Goal: Find contact information: Obtain details needed to contact an individual or organization

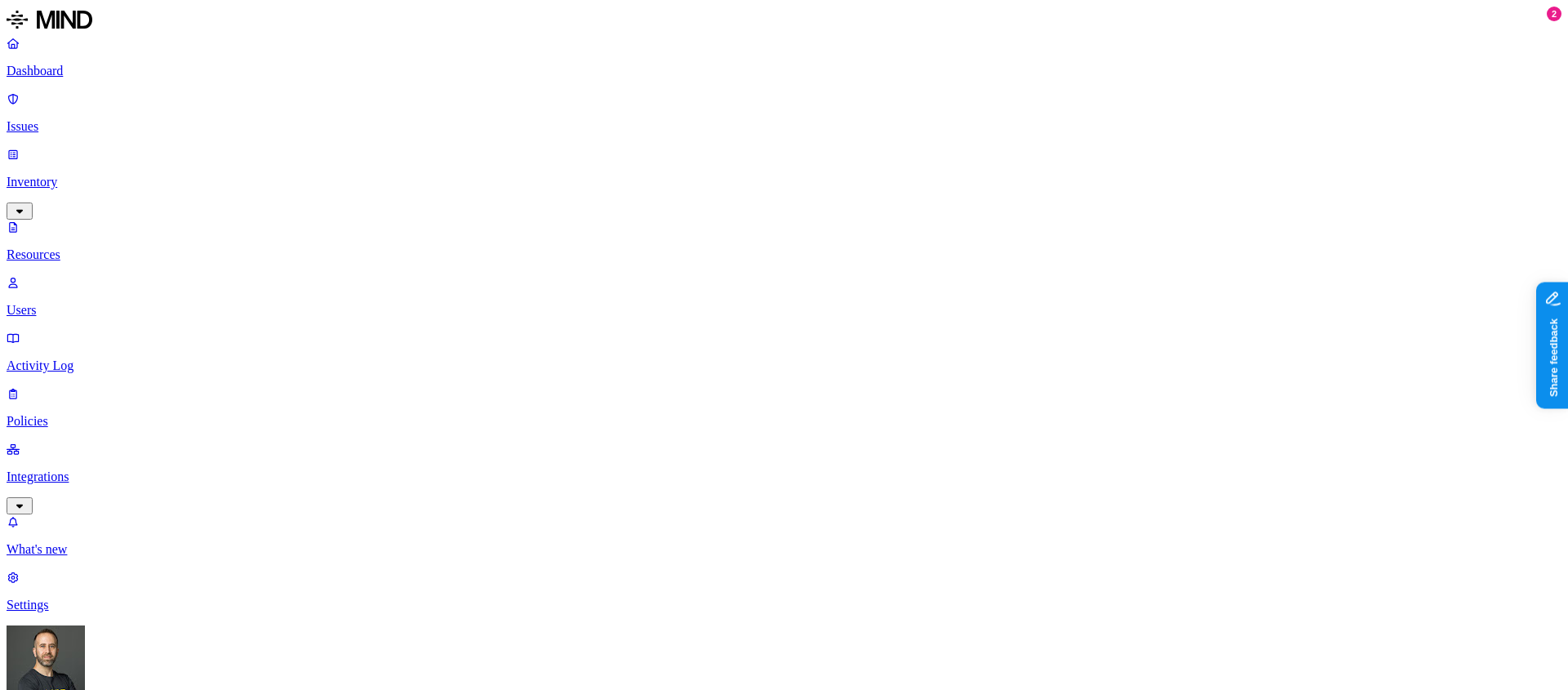
click at [589, 91] on button "button" at bounding box center [595, 93] width 13 height 5
click at [589, 168] on button "button" at bounding box center [595, 170] width 13 height 5
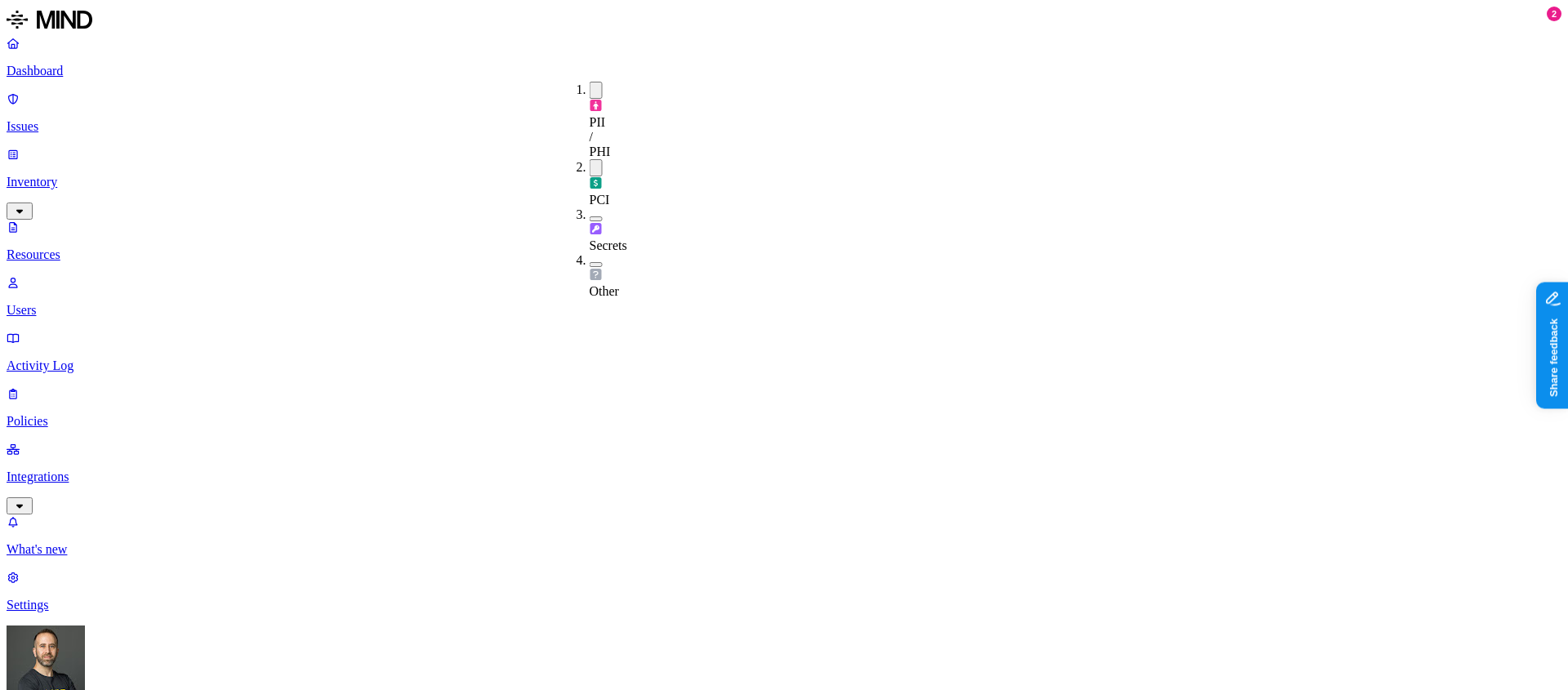
click at [589, 207] on div "Secrets" at bounding box center [589, 230] width 0 height 46
click at [589, 256] on div "Other" at bounding box center [589, 279] width 0 height 46
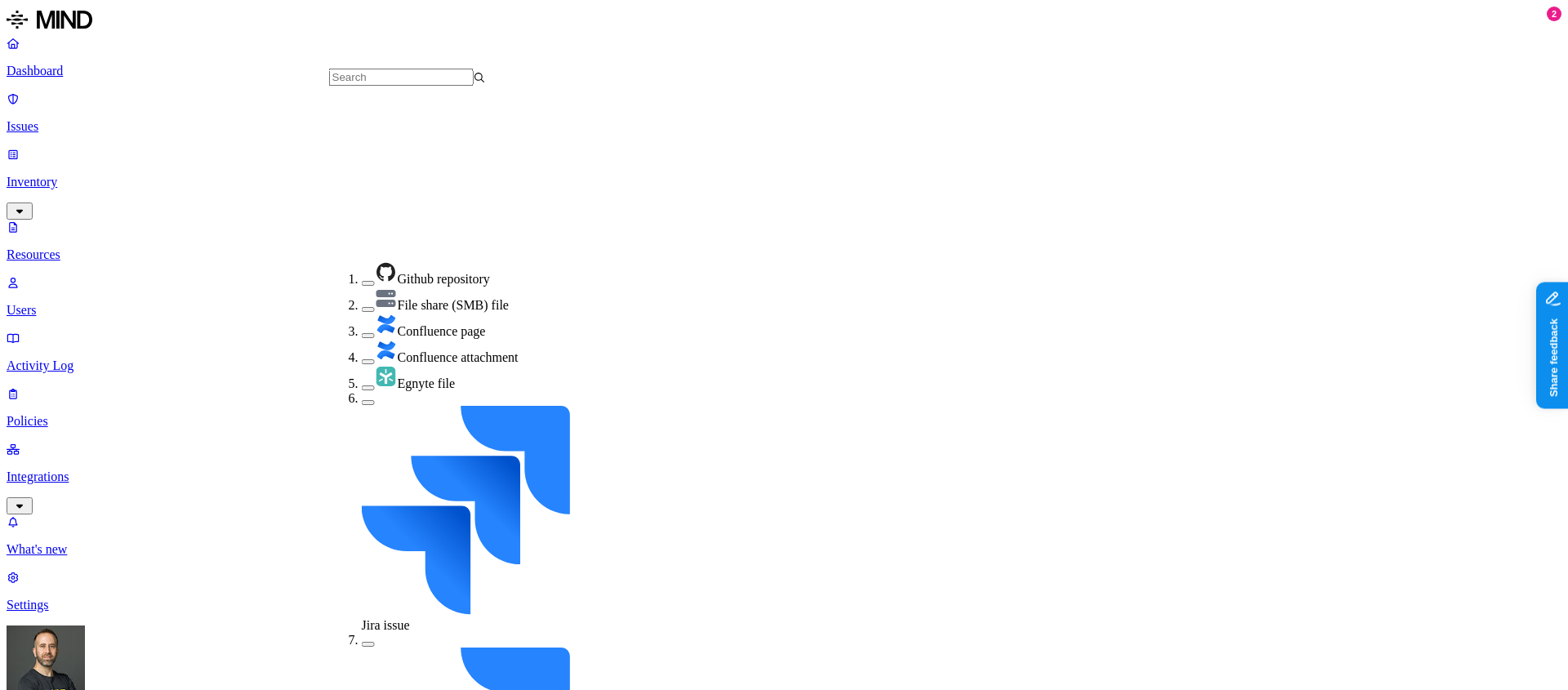
scroll to position [329, 0]
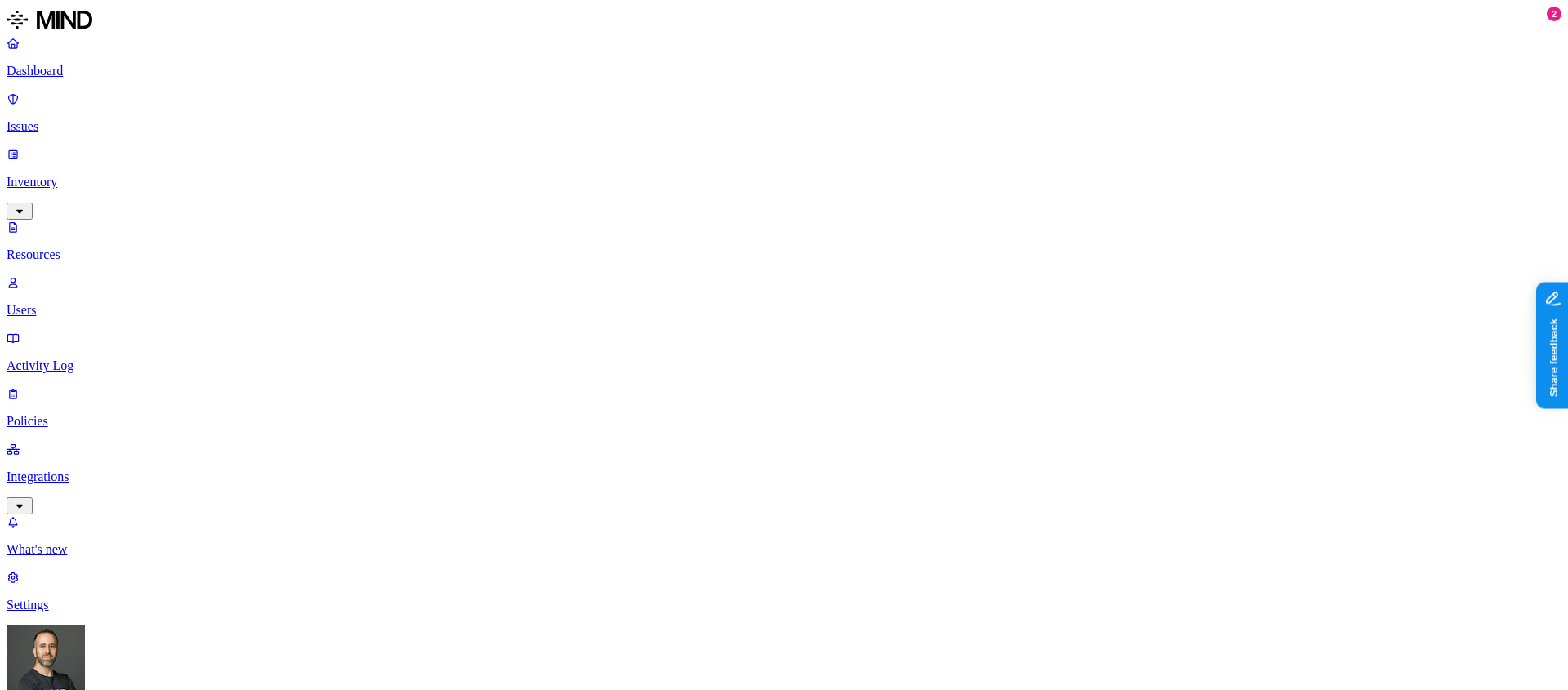
click at [629, 87] on button "button" at bounding box center [635, 90] width 13 height 17
click at [629, 156] on button "button" at bounding box center [635, 164] width 13 height 17
click at [629, 202] on button "button" at bounding box center [635, 210] width 13 height 17
click at [629, 248] on button "button" at bounding box center [635, 256] width 13 height 17
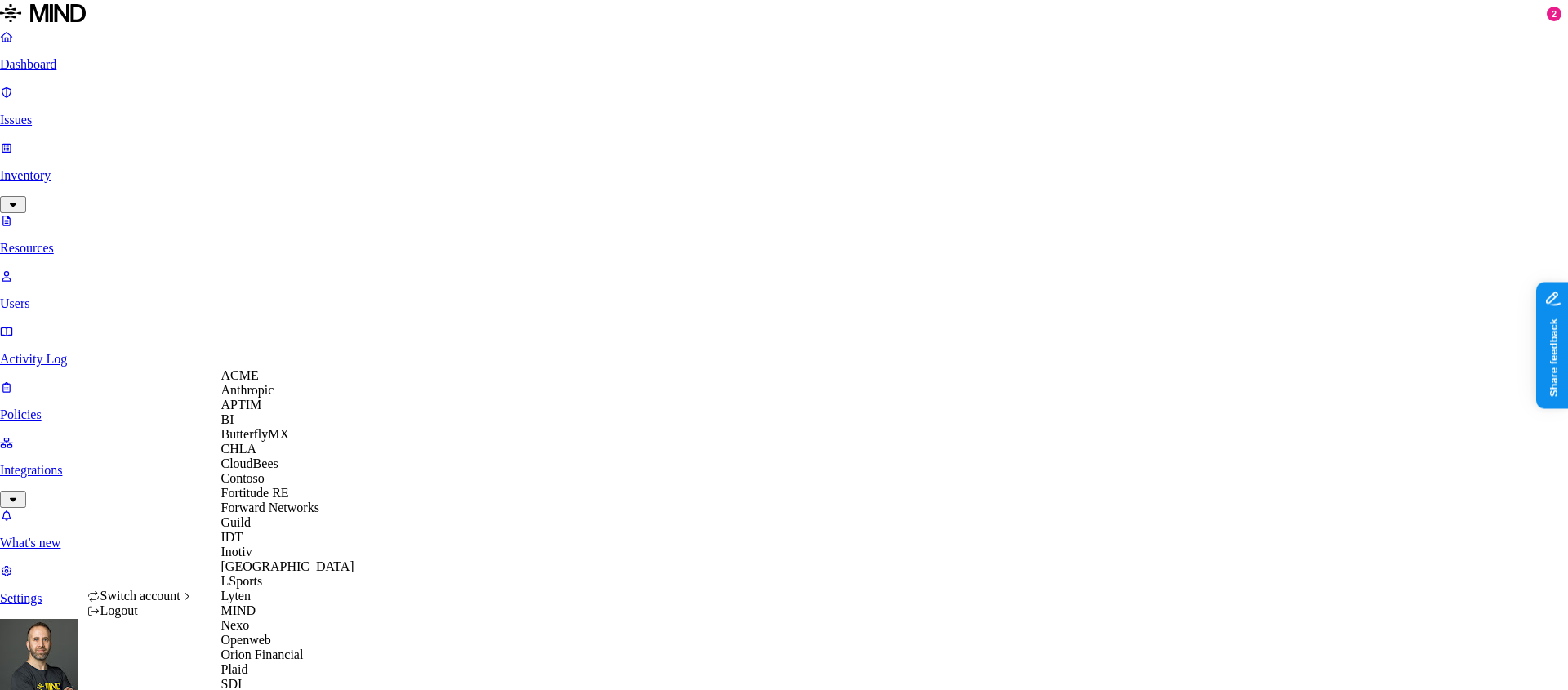
scroll to position [575, 0]
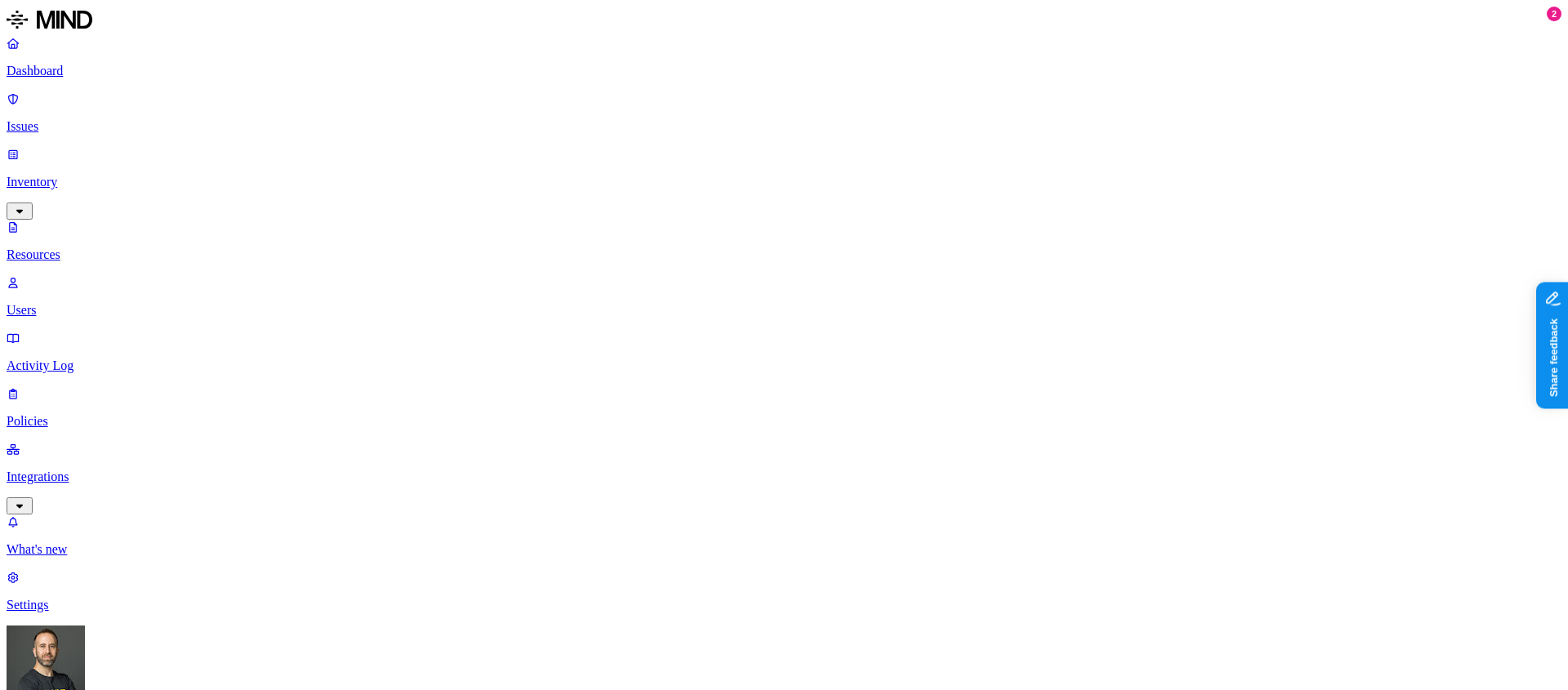
scroll to position [0, 0]
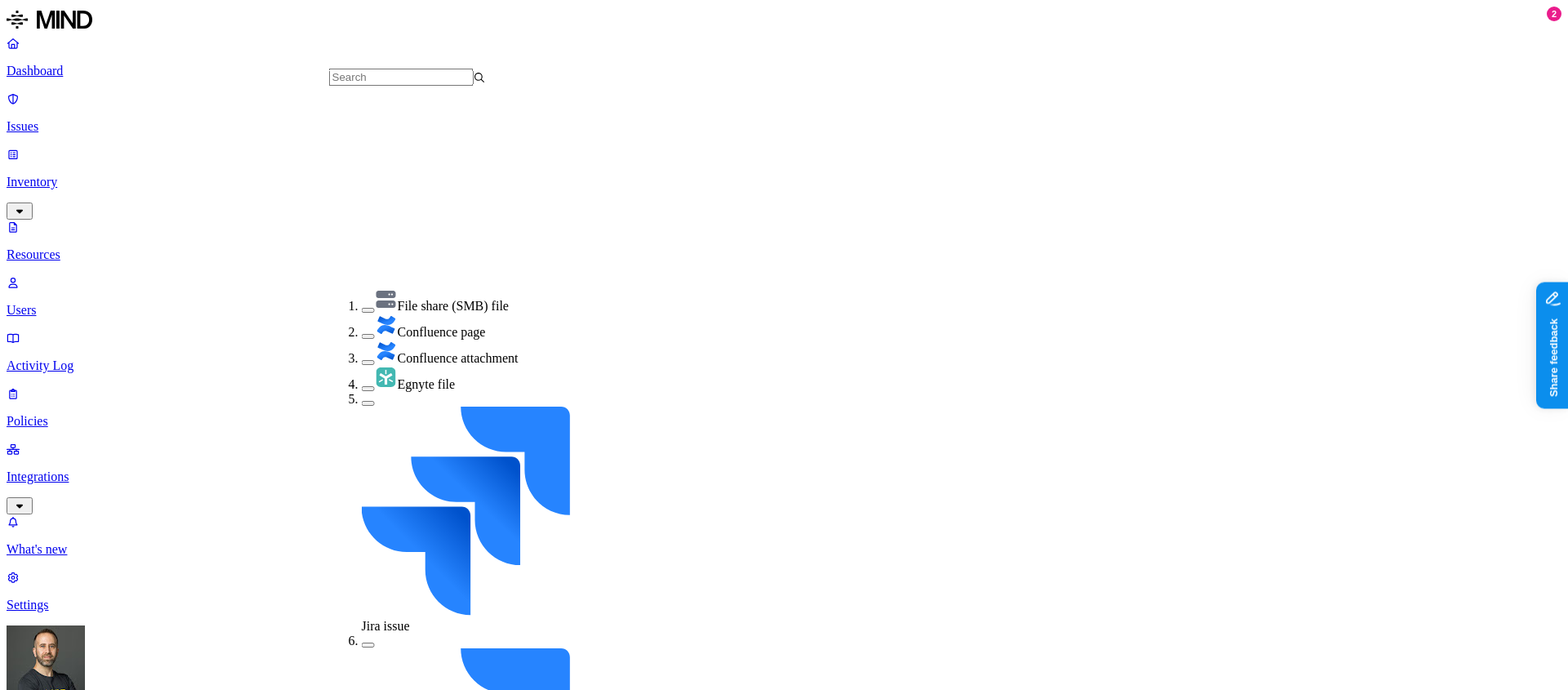
scroll to position [329, 0]
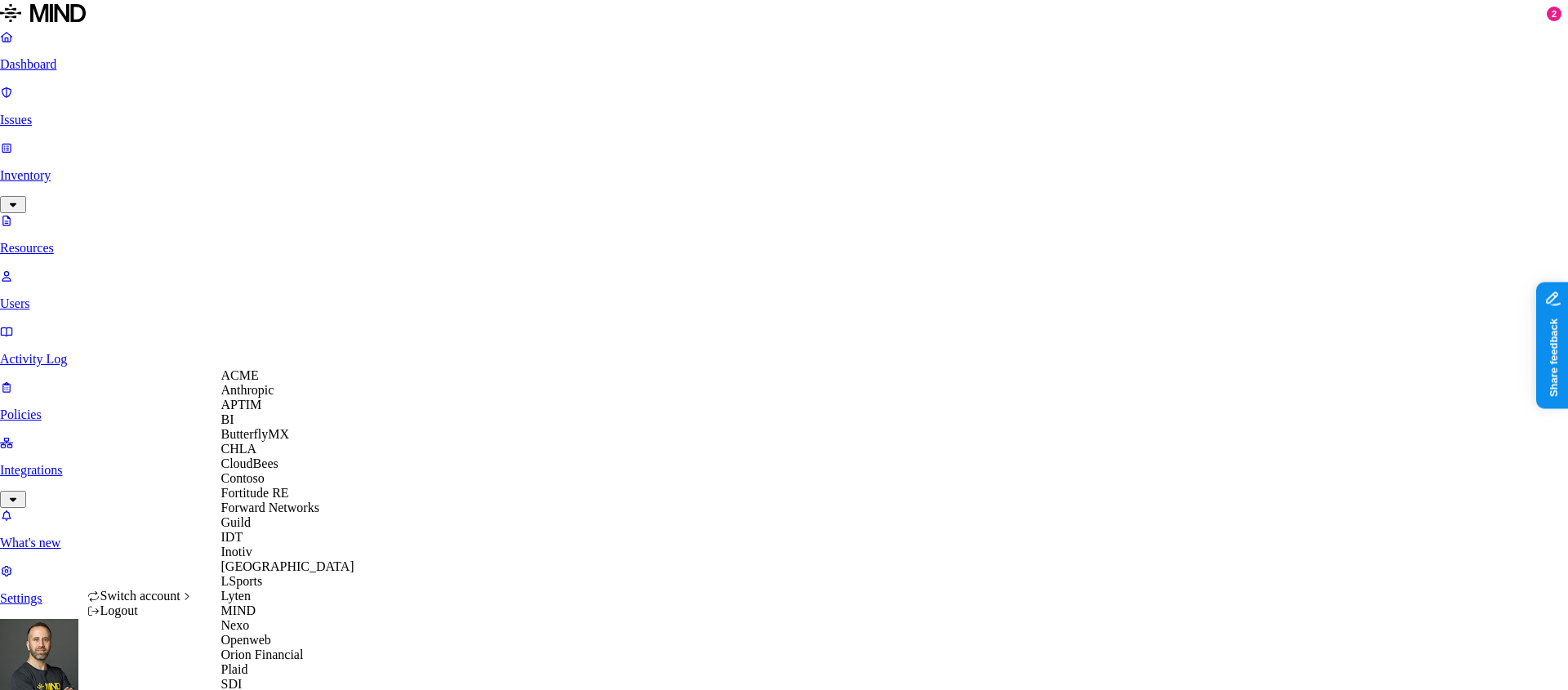
scroll to position [534, 0]
click at [266, 677] on div "SDI" at bounding box center [300, 684] width 158 height 15
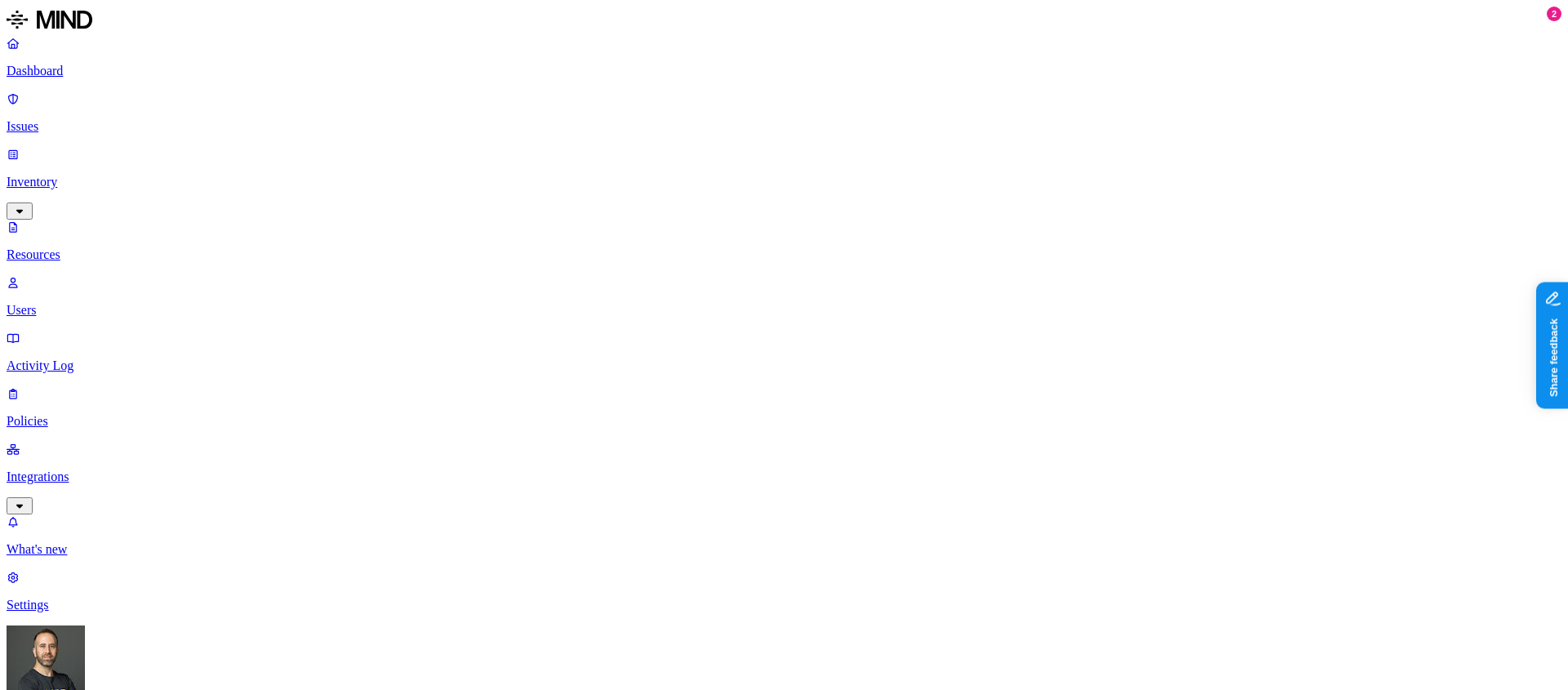
click at [104, 470] on p "Integrations" at bounding box center [784, 477] width 1555 height 15
click at [96, 487] on p "Endpoints" at bounding box center [784, 494] width 1555 height 15
click at [92, 431] on p "Cloud" at bounding box center [784, 438] width 1555 height 15
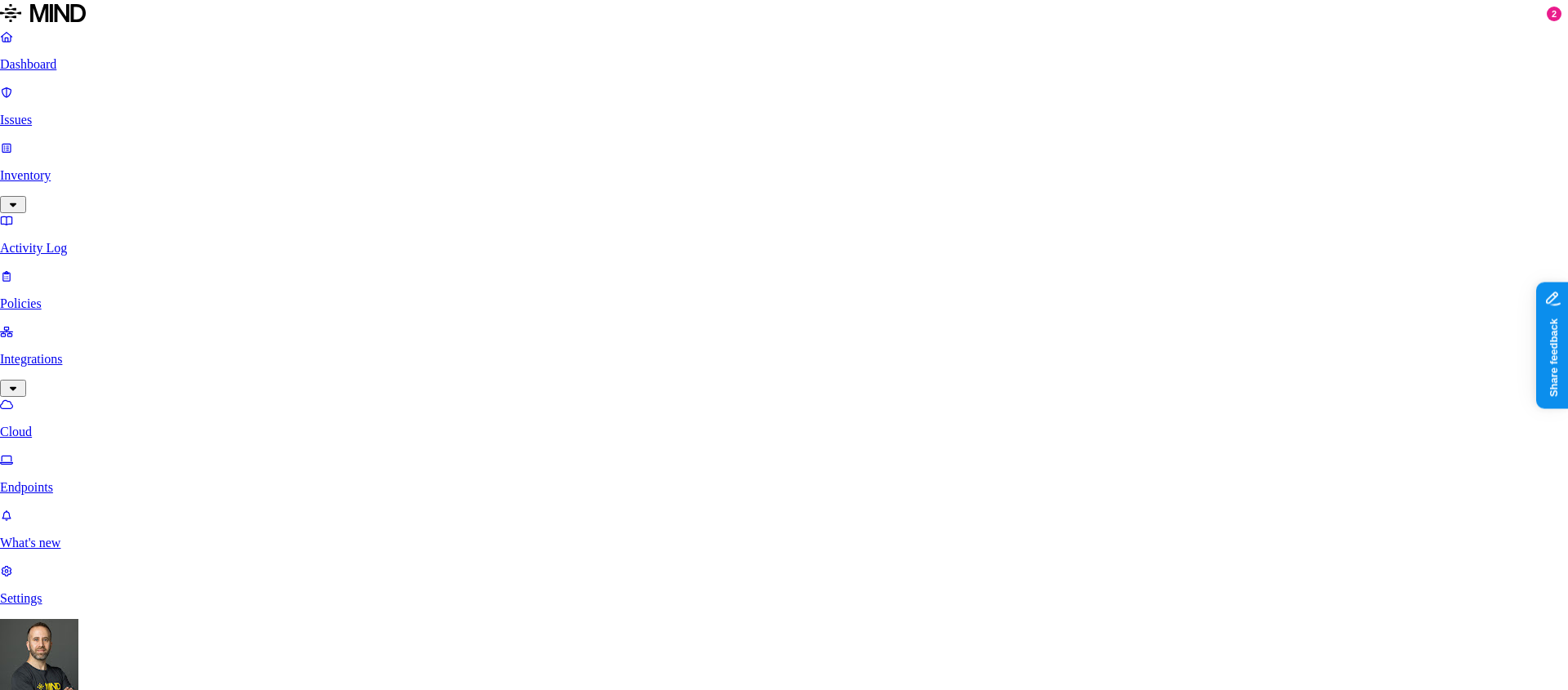
scroll to position [557, 0]
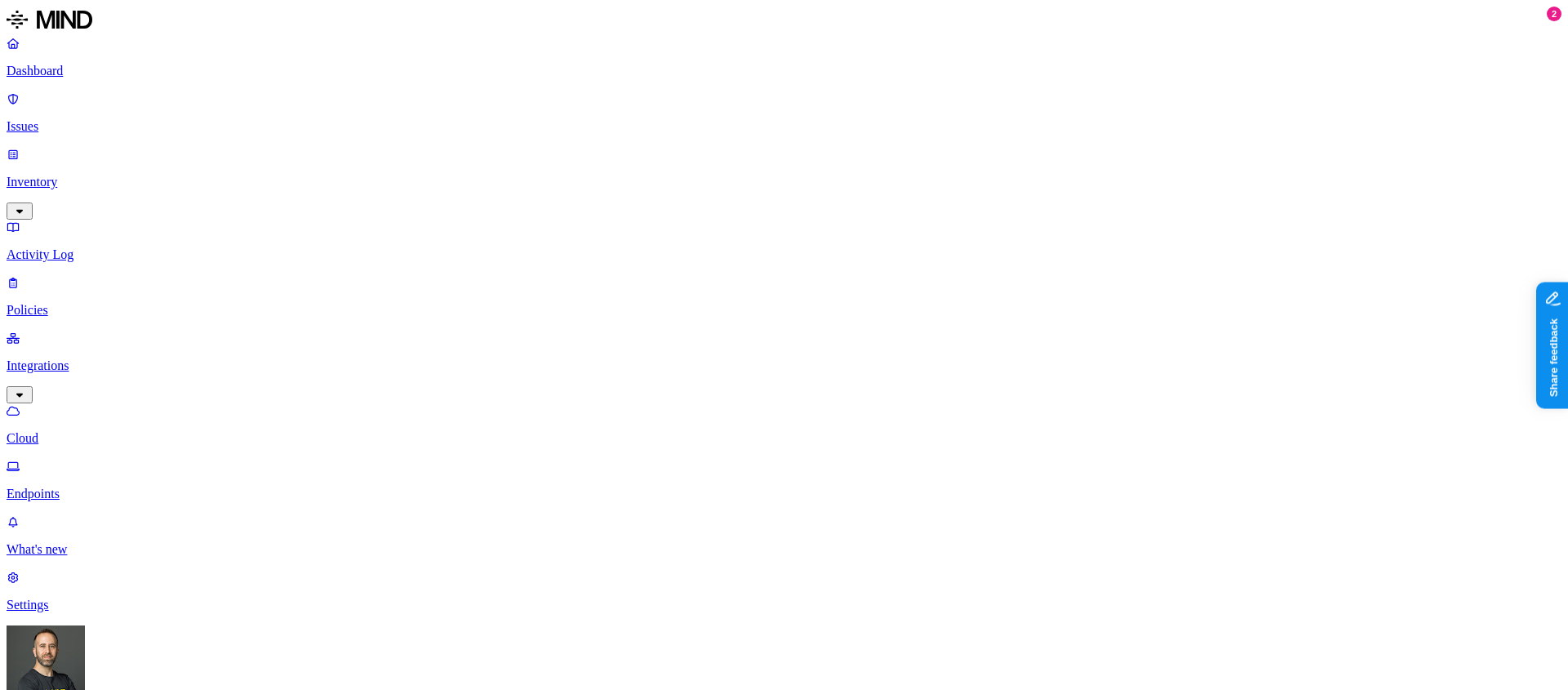
click at [76, 175] on p "Inventory" at bounding box center [784, 182] width 1555 height 15
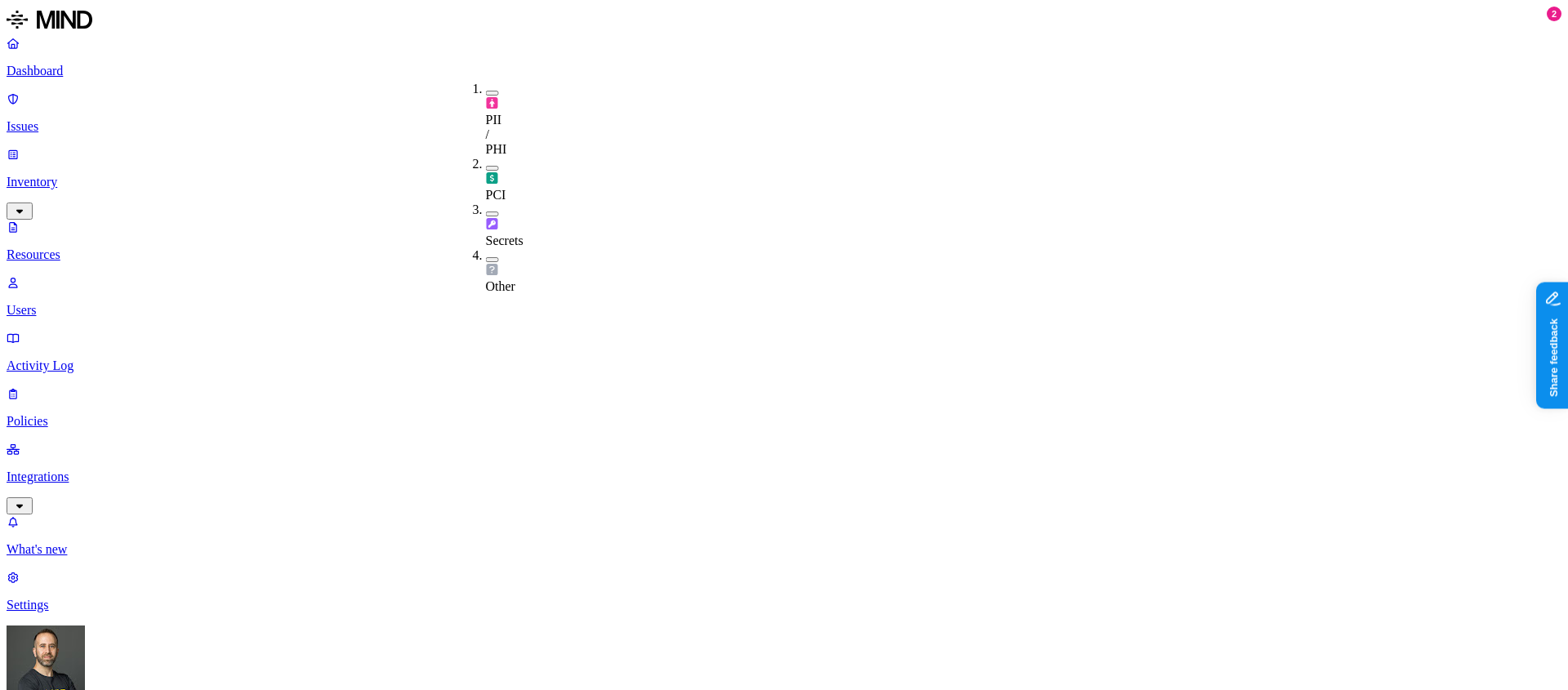
click at [486, 156] on div "PCI" at bounding box center [486, 179] width 0 height 46
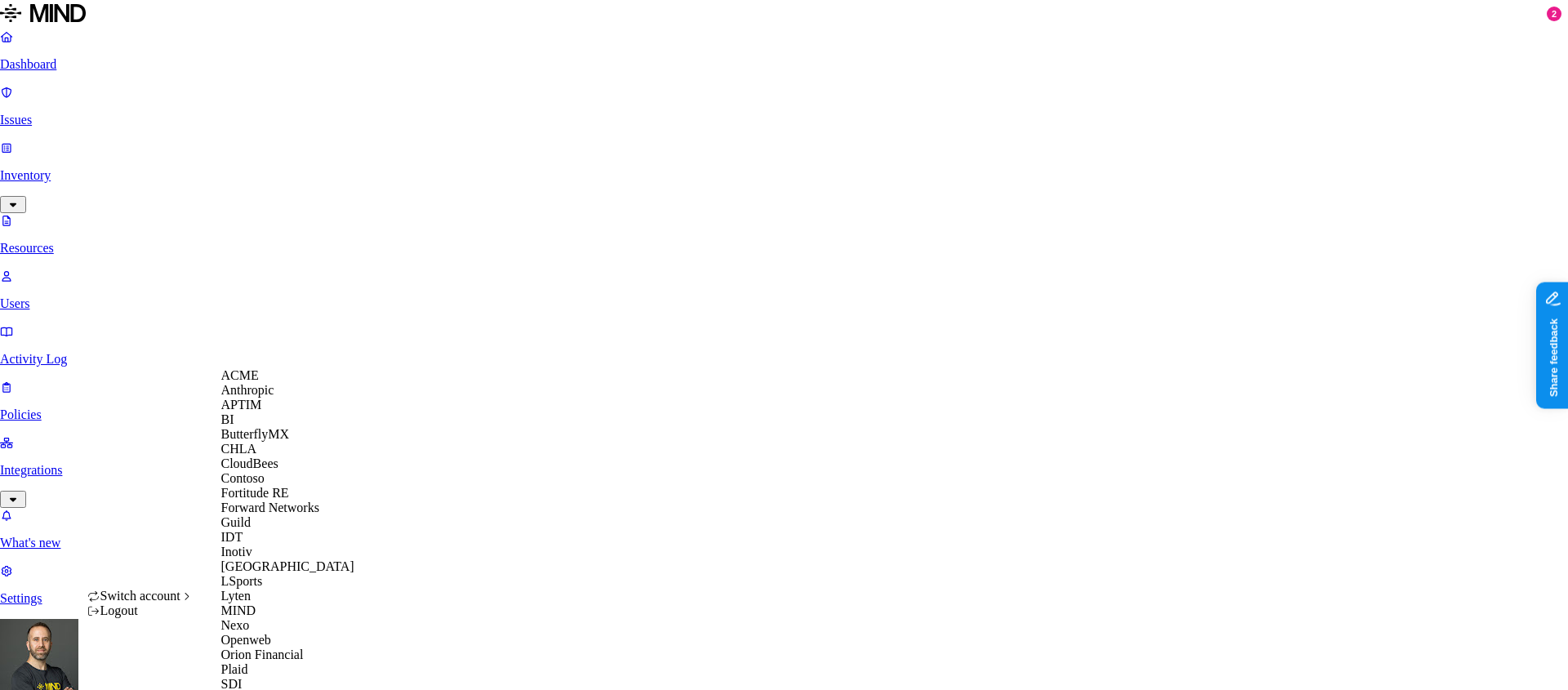
click at [287, 471] on div "CloudBees" at bounding box center [300, 464] width 158 height 15
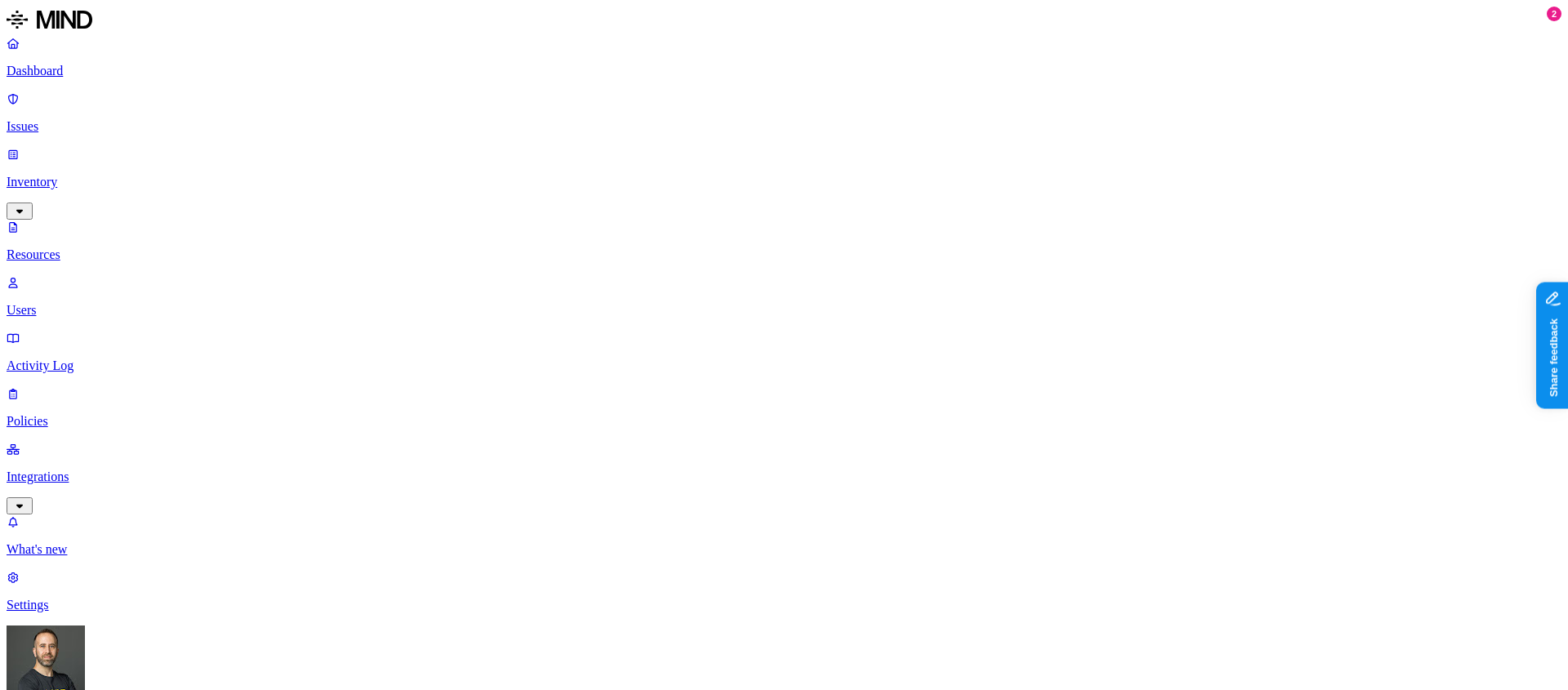
click at [75, 303] on p "Users" at bounding box center [784, 310] width 1555 height 15
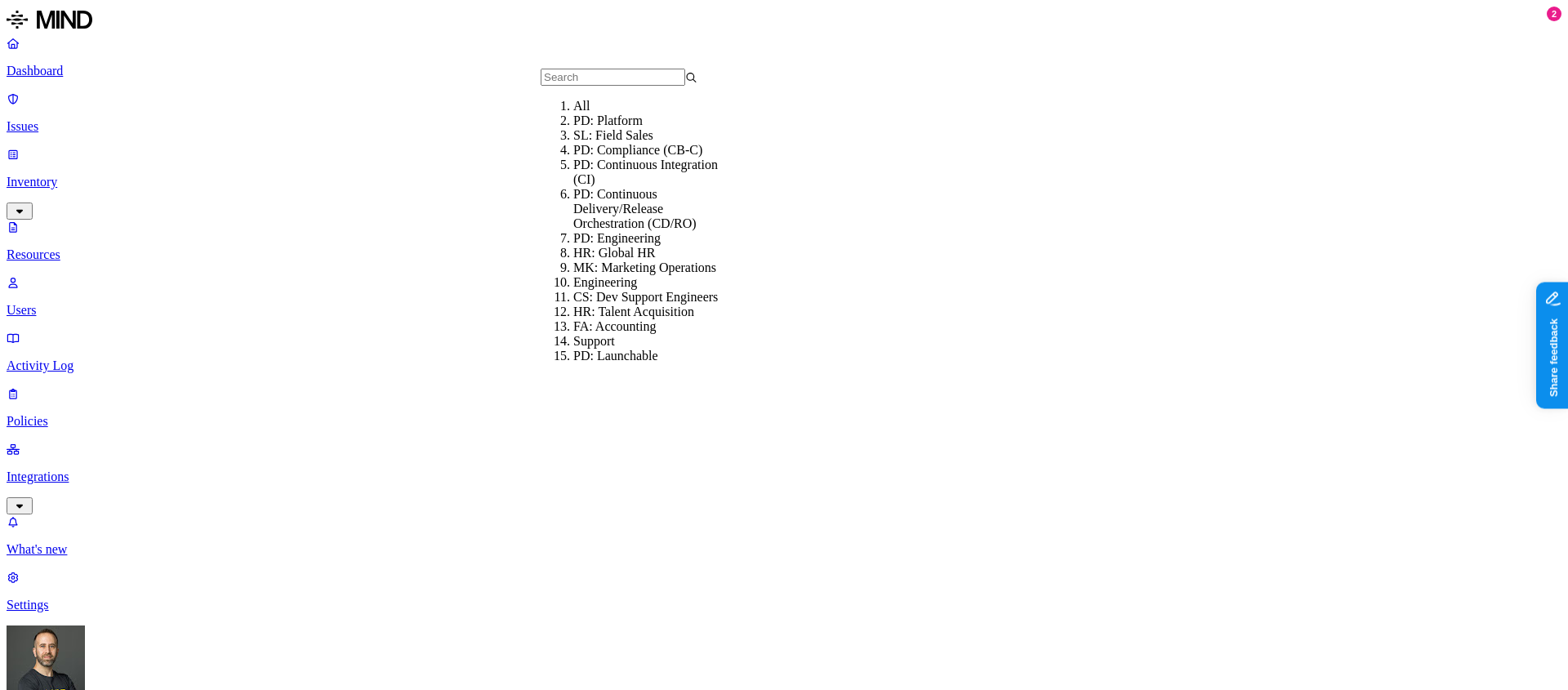
scroll to position [70, 0]
click at [638, 231] on div "PD: Engineering" at bounding box center [651, 238] width 156 height 15
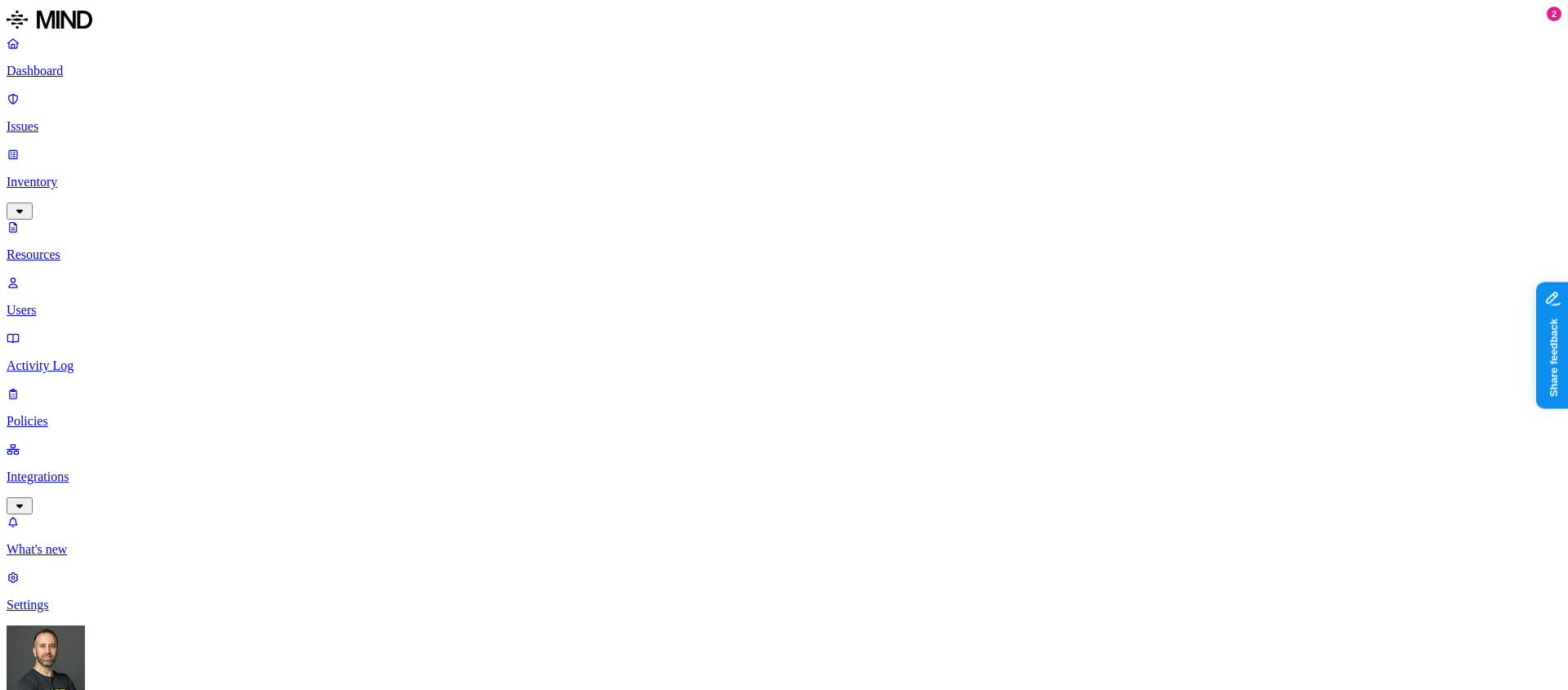
copy h3 "[EMAIL_ADDRESS][DOMAIN_NAME]"
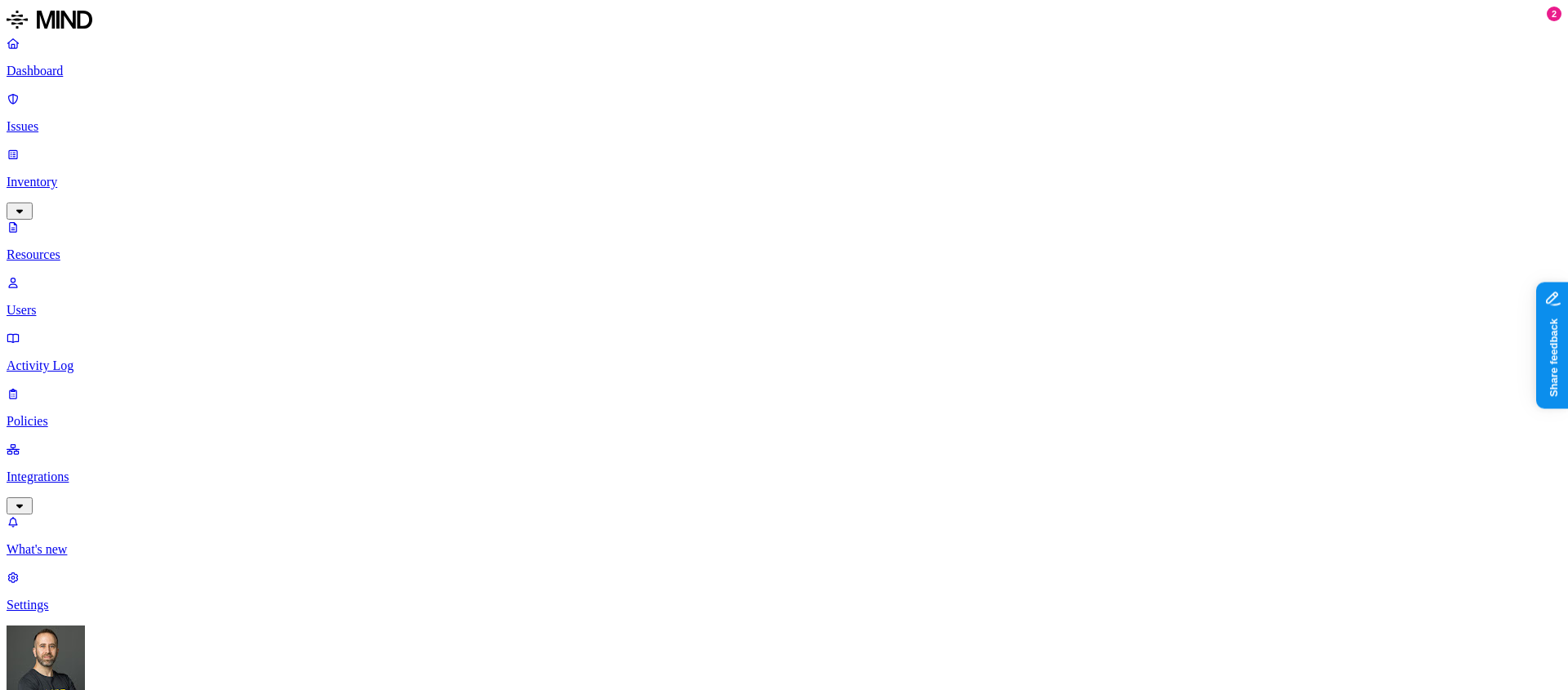
copy h3 "[EMAIL_ADDRESS][DOMAIN_NAME]"
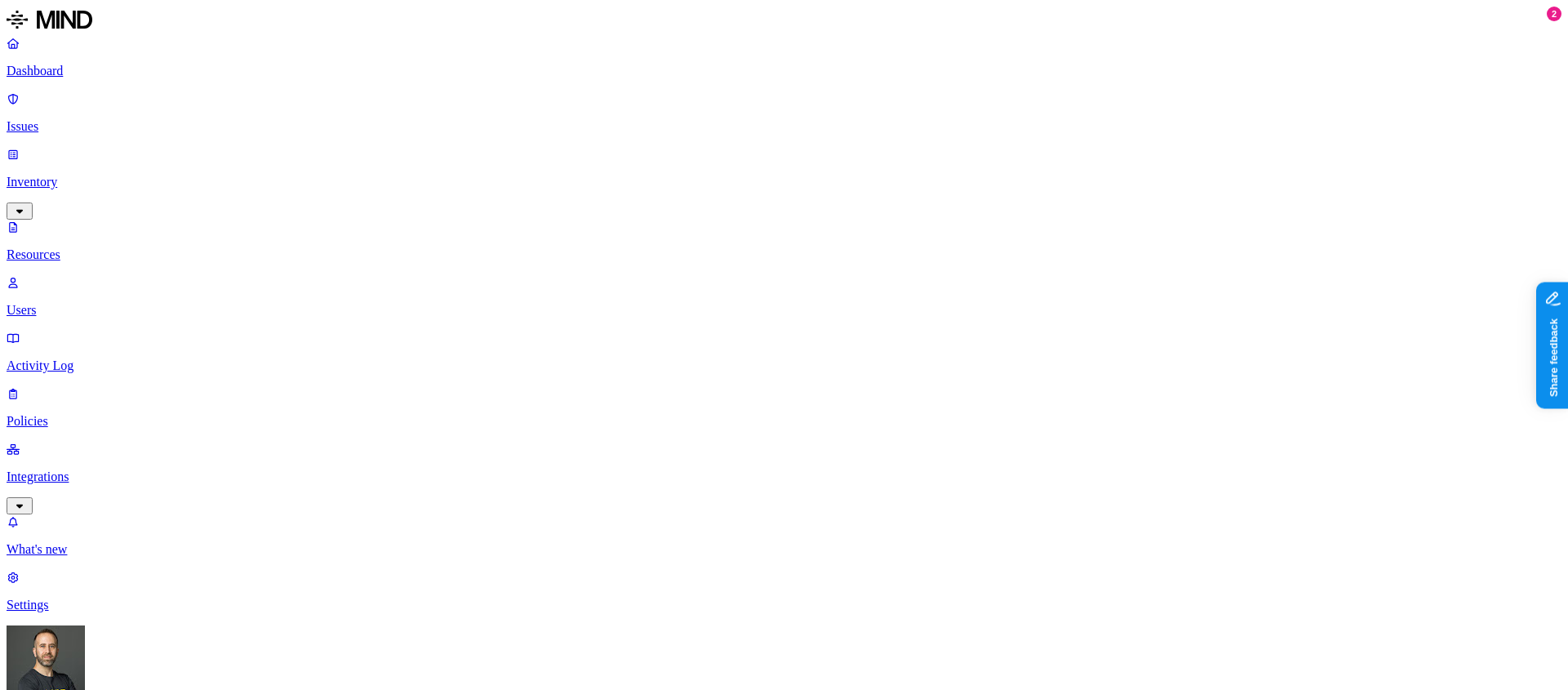
copy h3 "[EMAIL_ADDRESS][DOMAIN_NAME]"
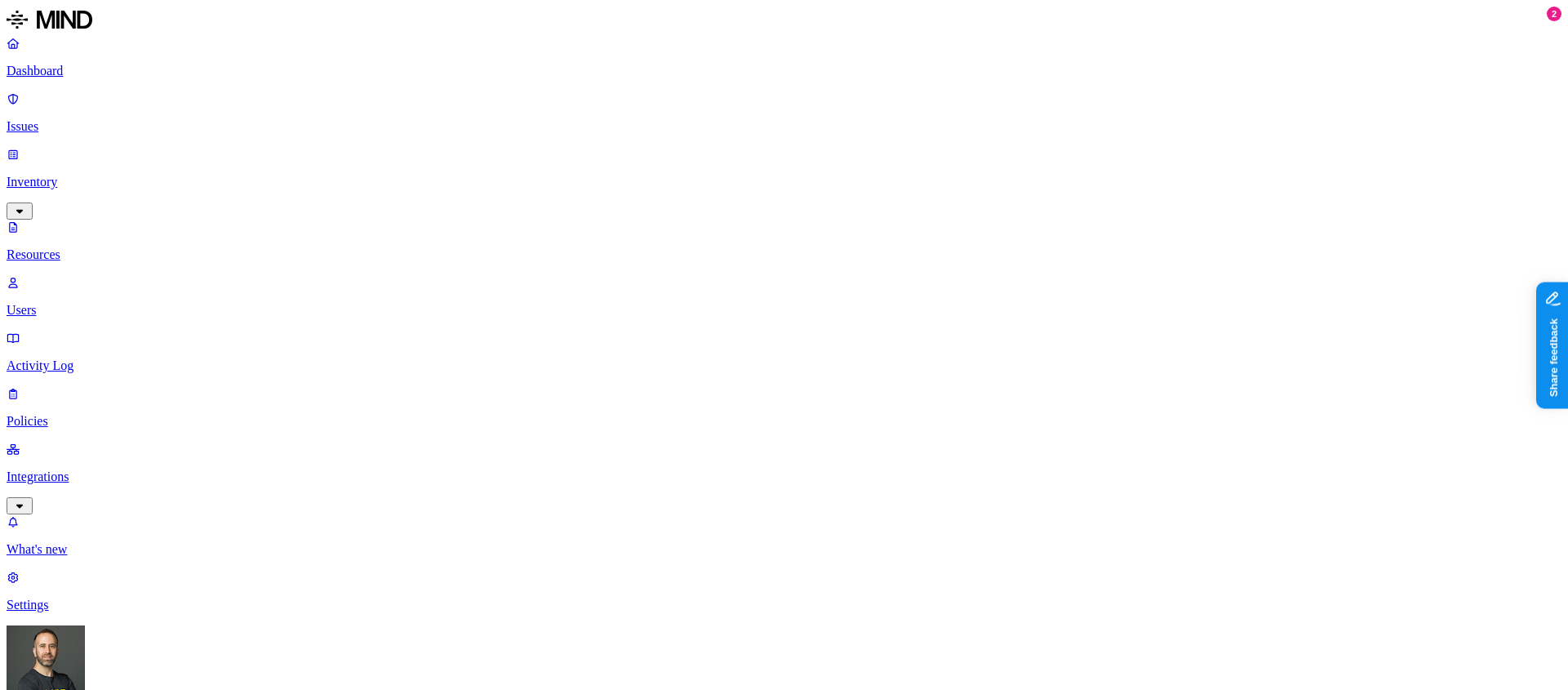
scroll to position [33, 0]
copy h3 "[EMAIL_ADDRESS][DOMAIN_NAME]"
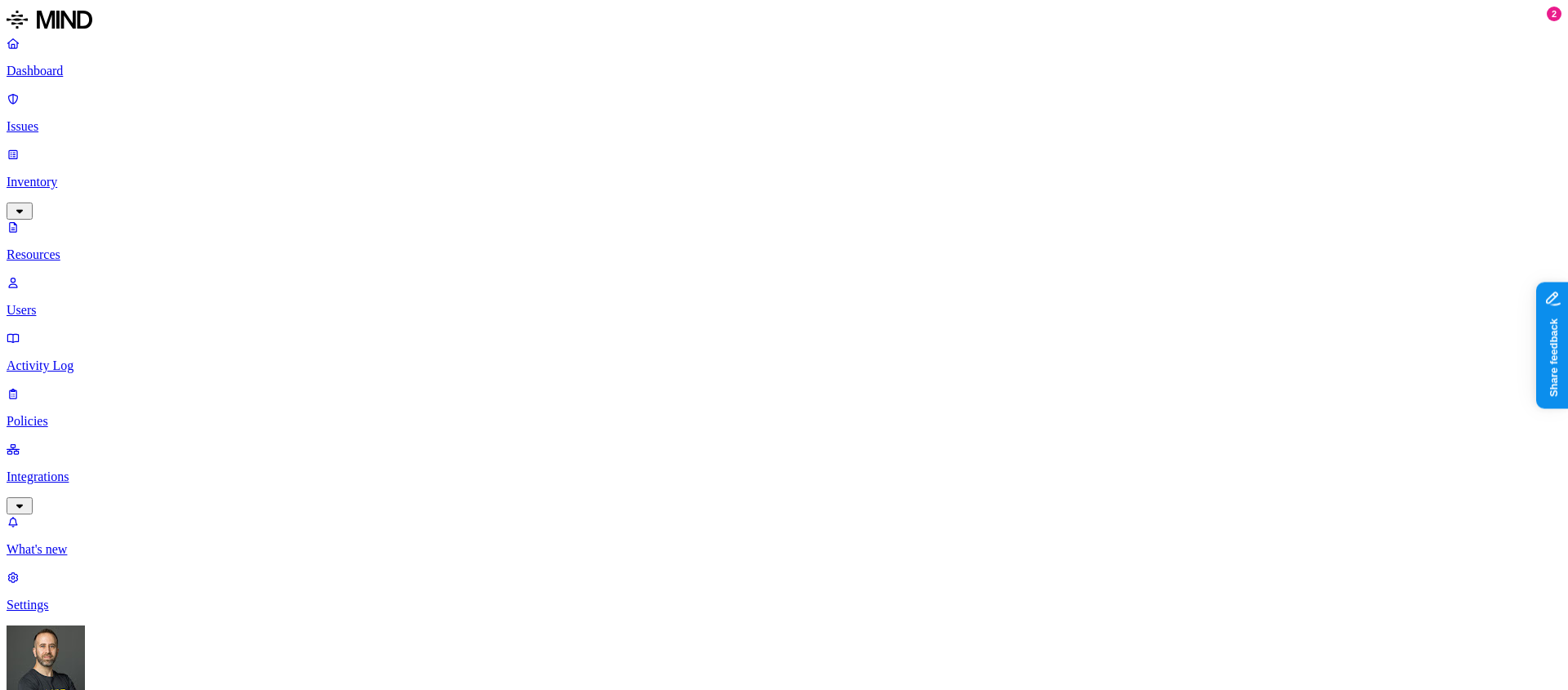
copy h3 "[EMAIL_ADDRESS][DOMAIN_NAME]"
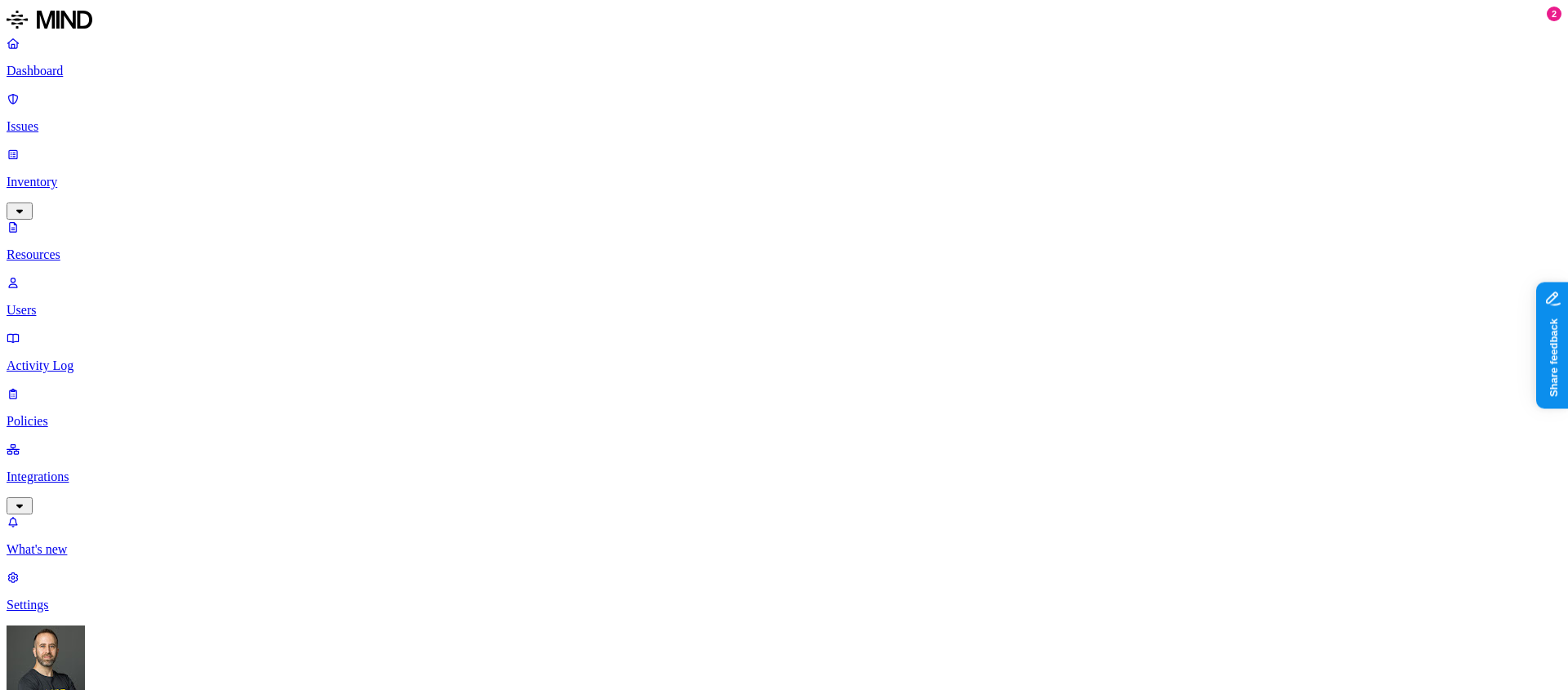
copy h3 "[EMAIL_ADDRESS][DOMAIN_NAME]"
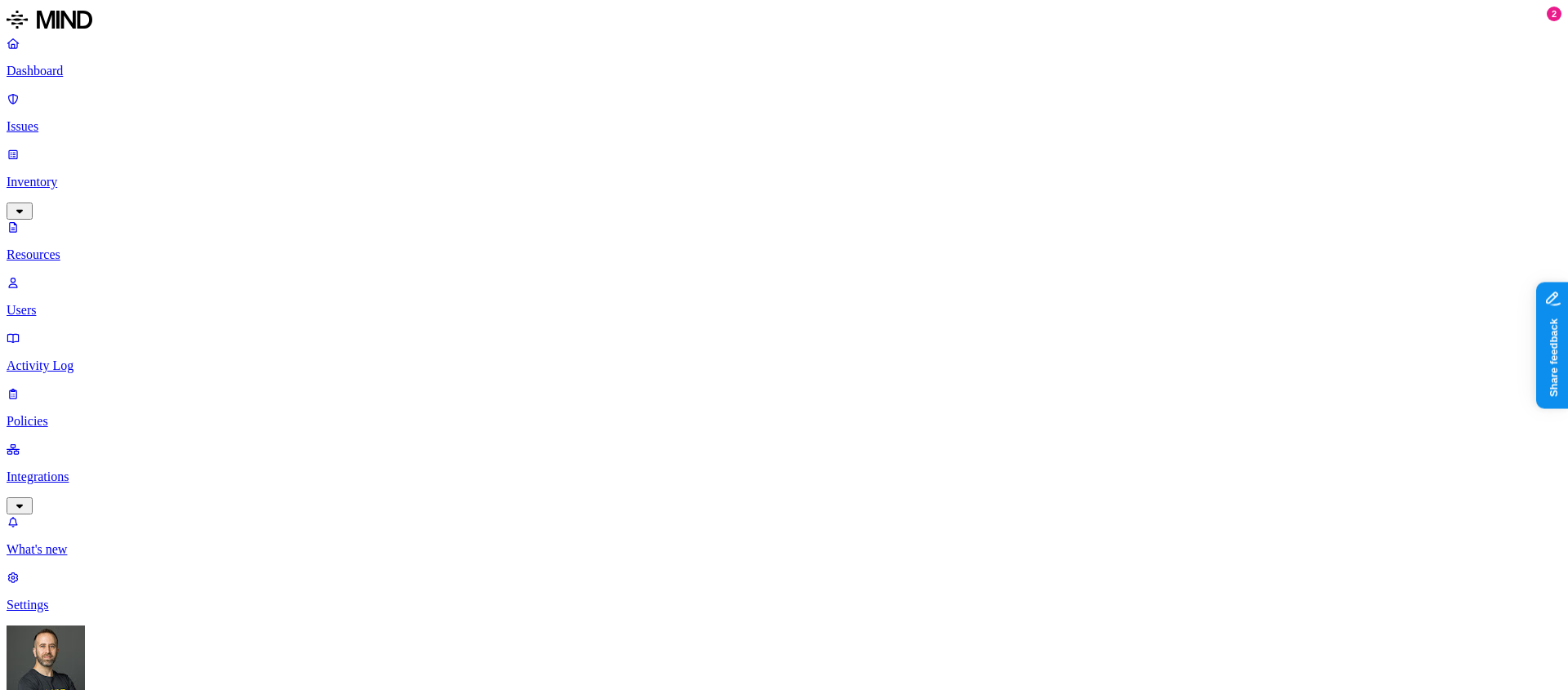
copy h3 "[EMAIL_ADDRESS][DOMAIN_NAME]"
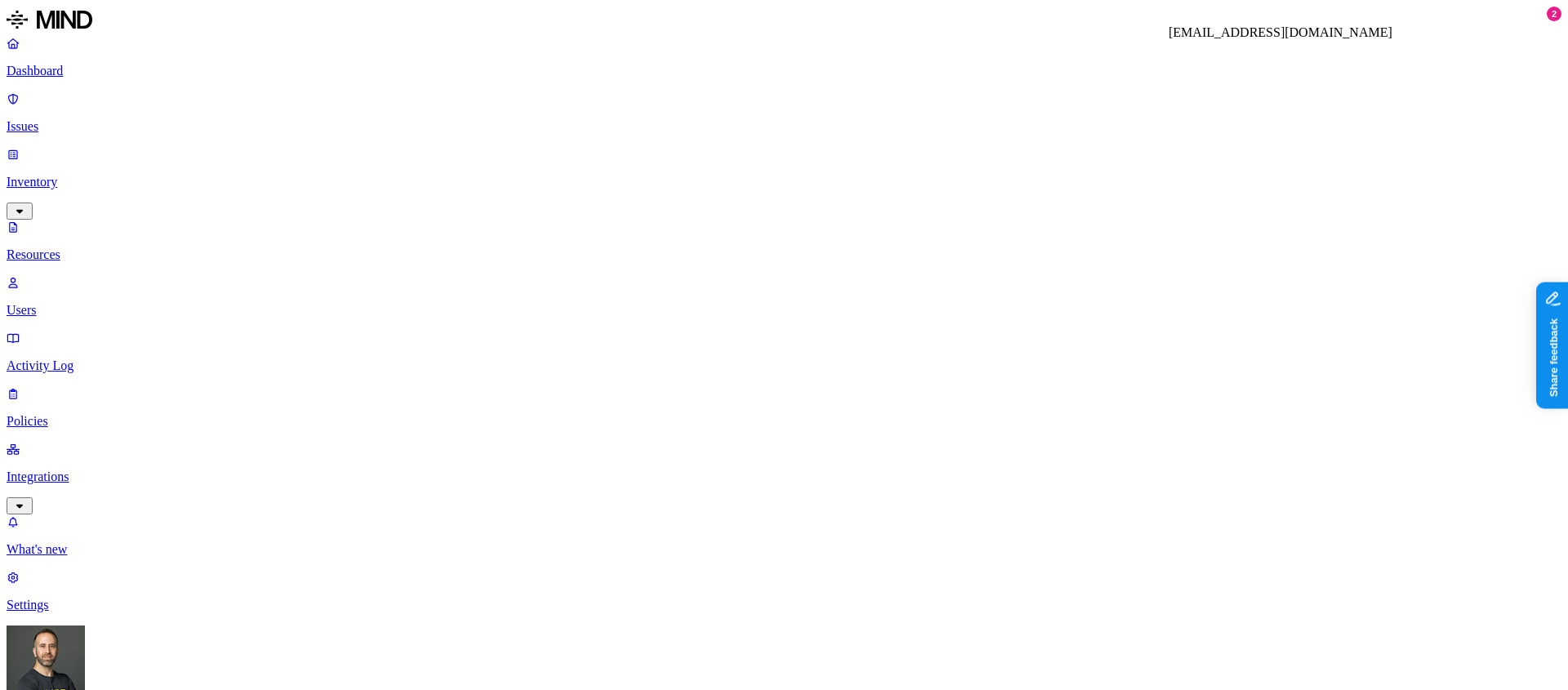
copy h3 "[EMAIL_ADDRESS][DOMAIN_NAME]"
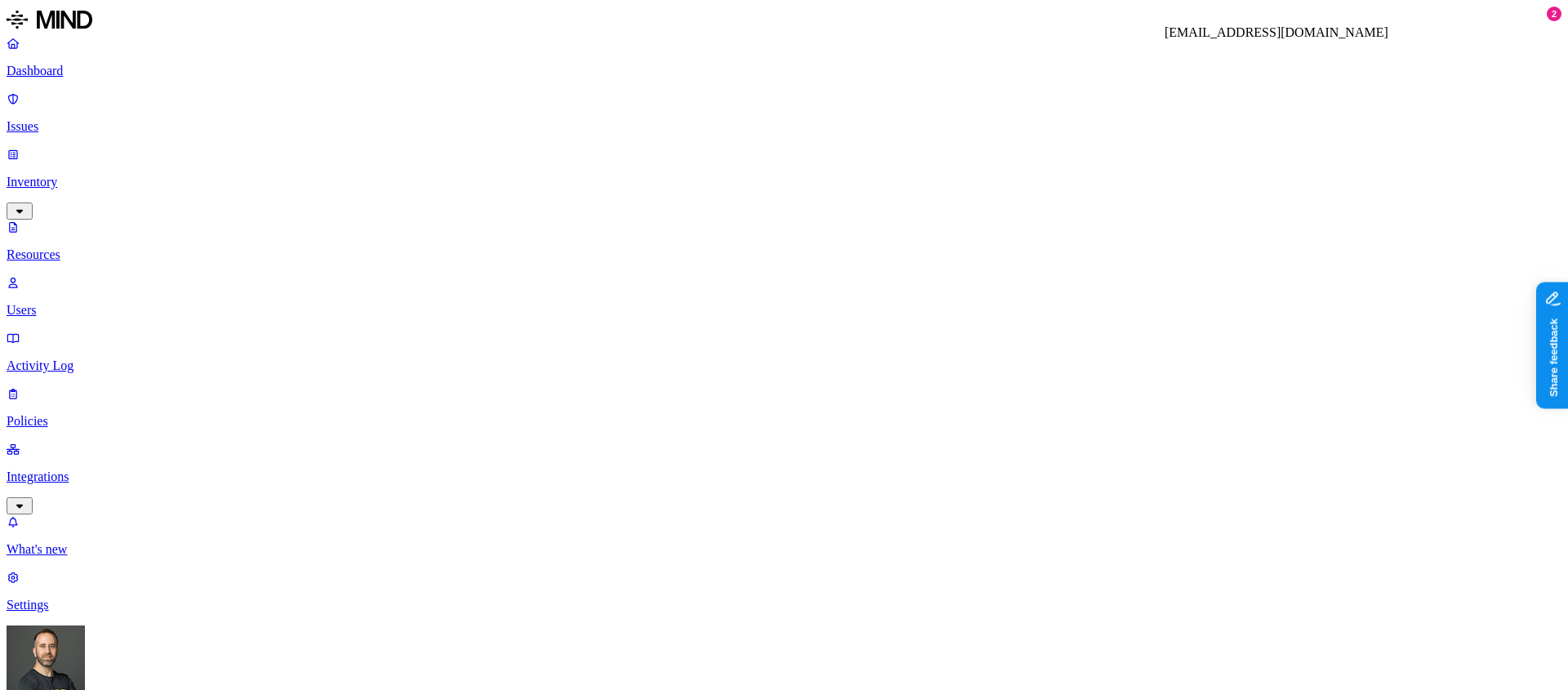
copy h3 "[EMAIL_ADDRESS][DOMAIN_NAME]"
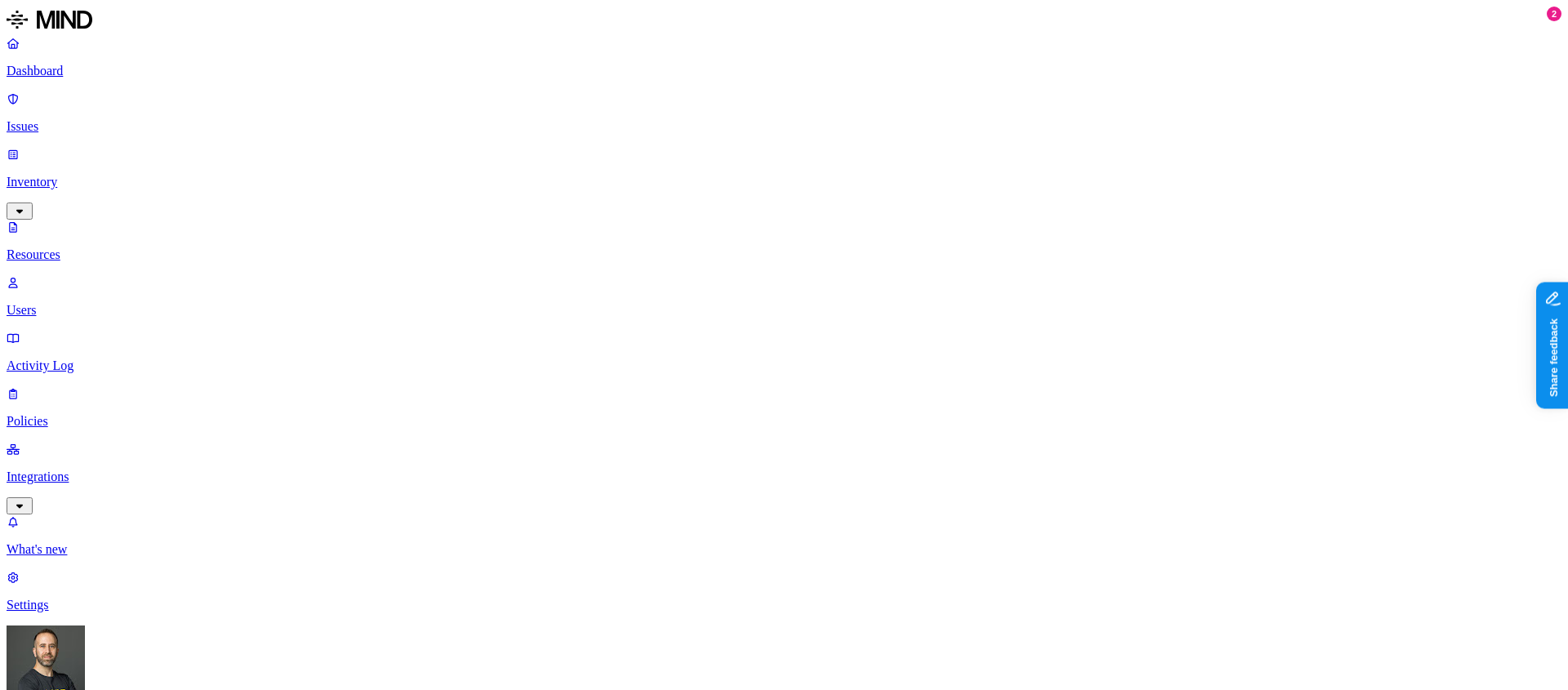
scroll to position [33, 0]
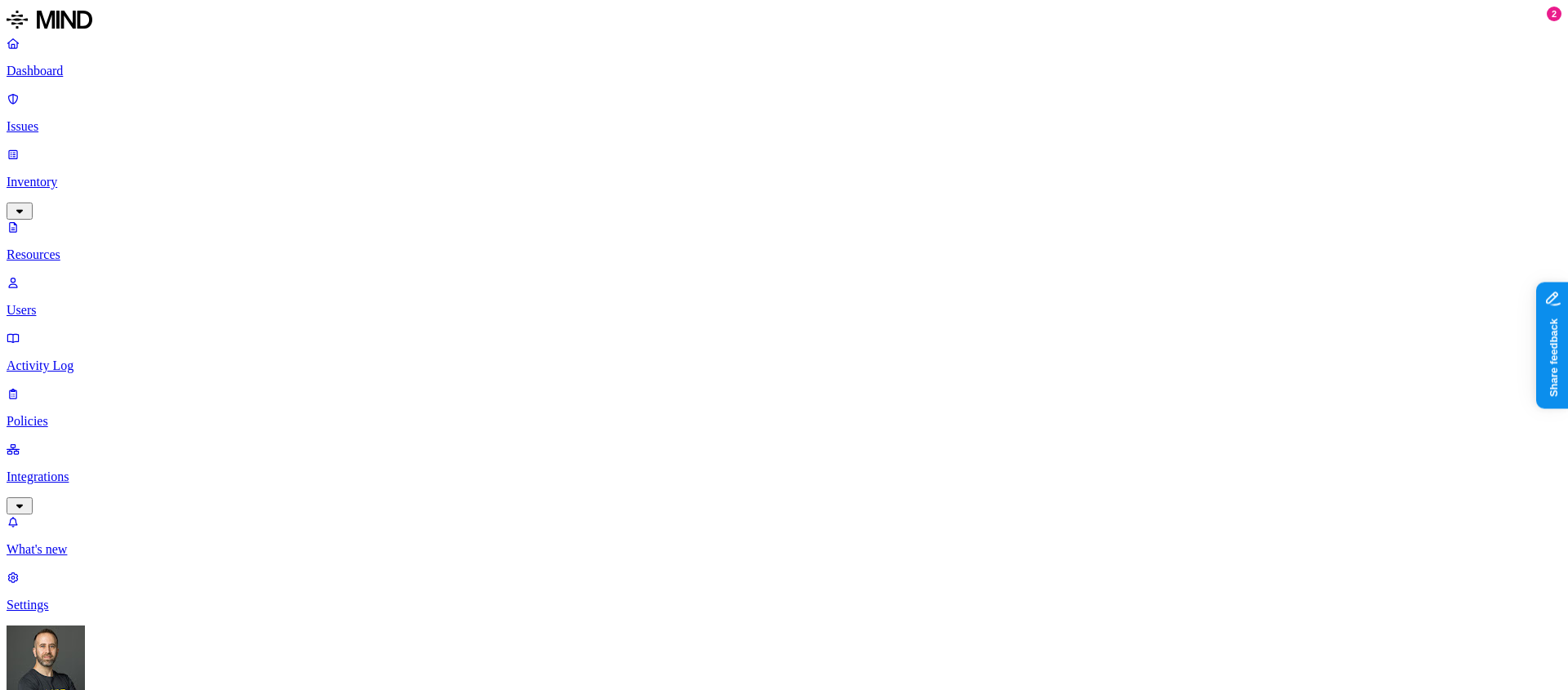
scroll to position [33, 0]
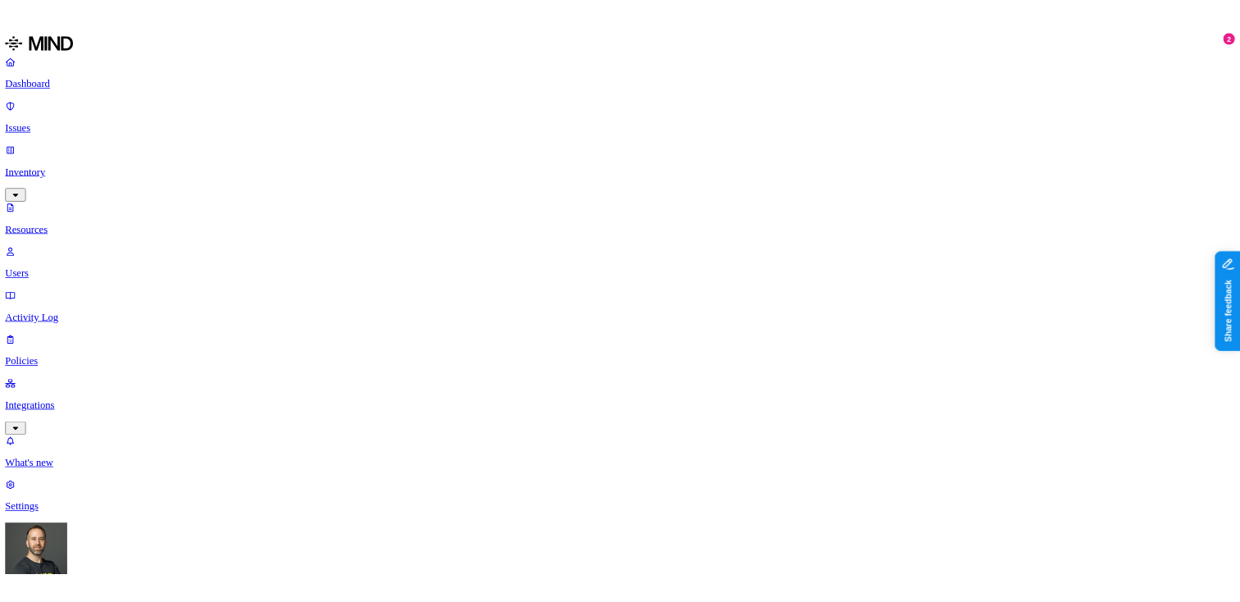
scroll to position [33, 0]
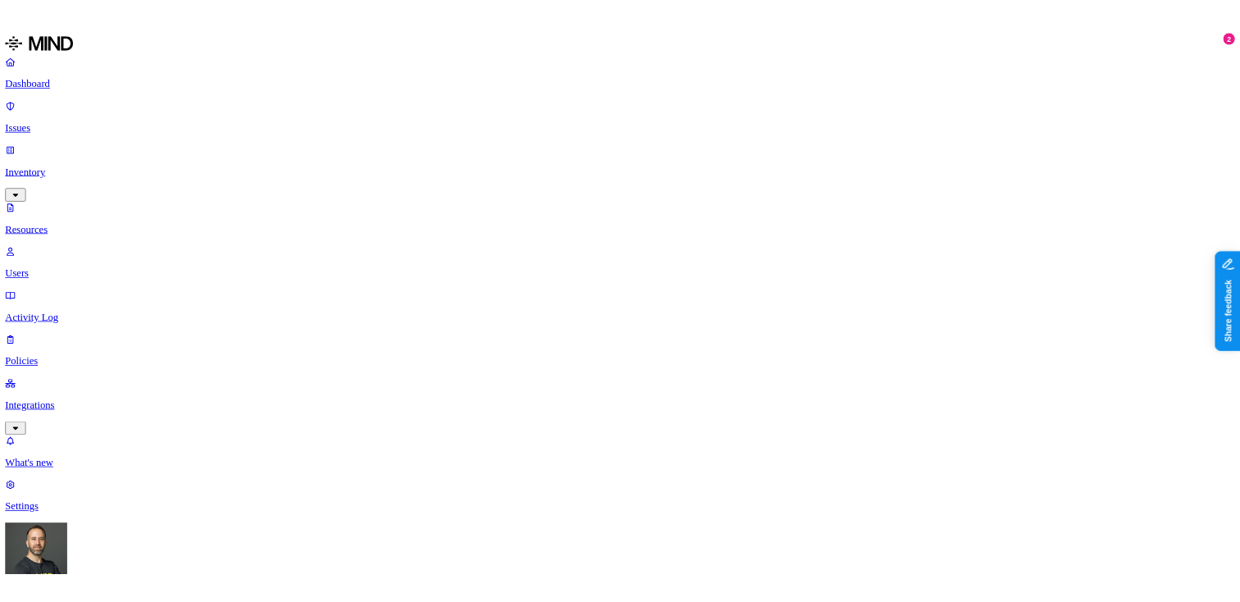
scroll to position [26, 0]
